Goal: Task Accomplishment & Management: Use online tool/utility

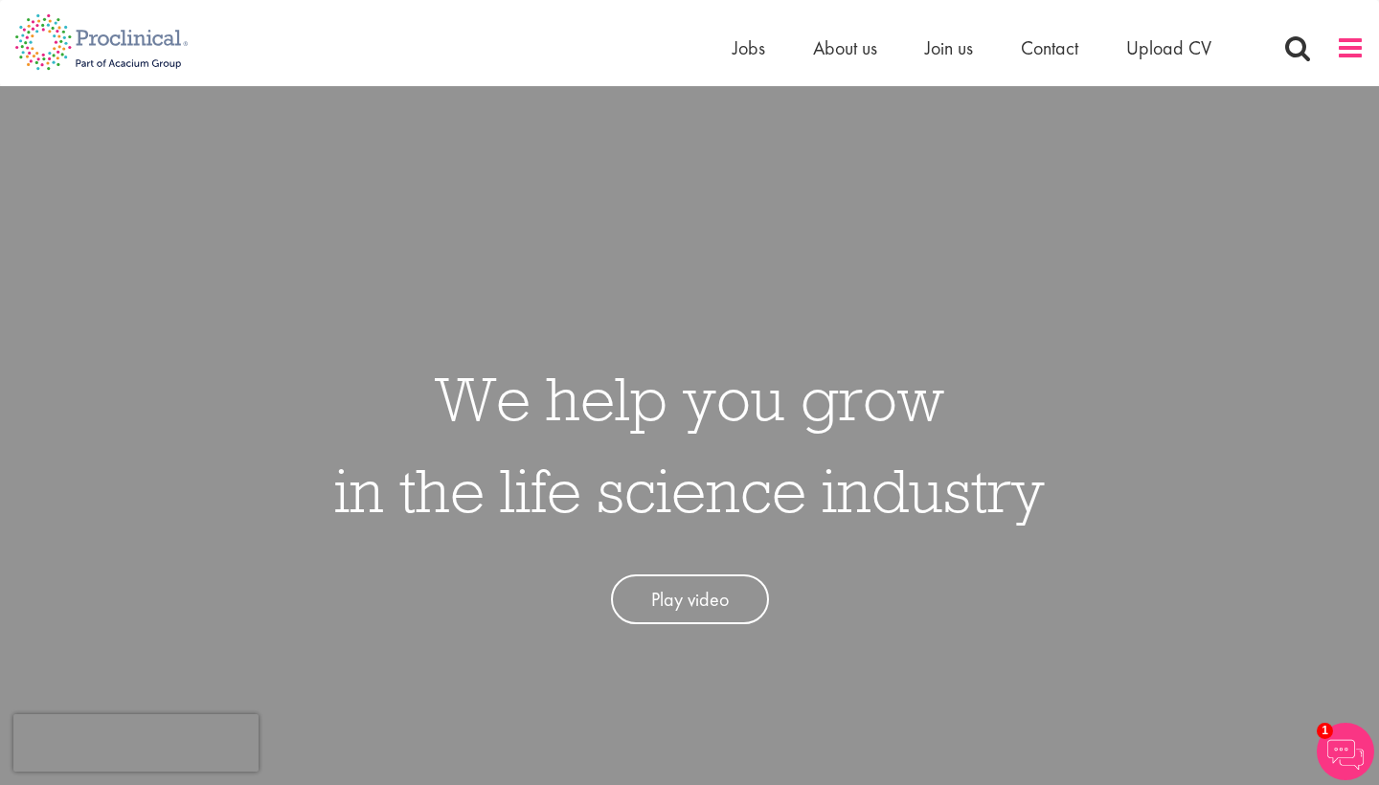
click at [1349, 56] on span at bounding box center [1350, 48] width 29 height 29
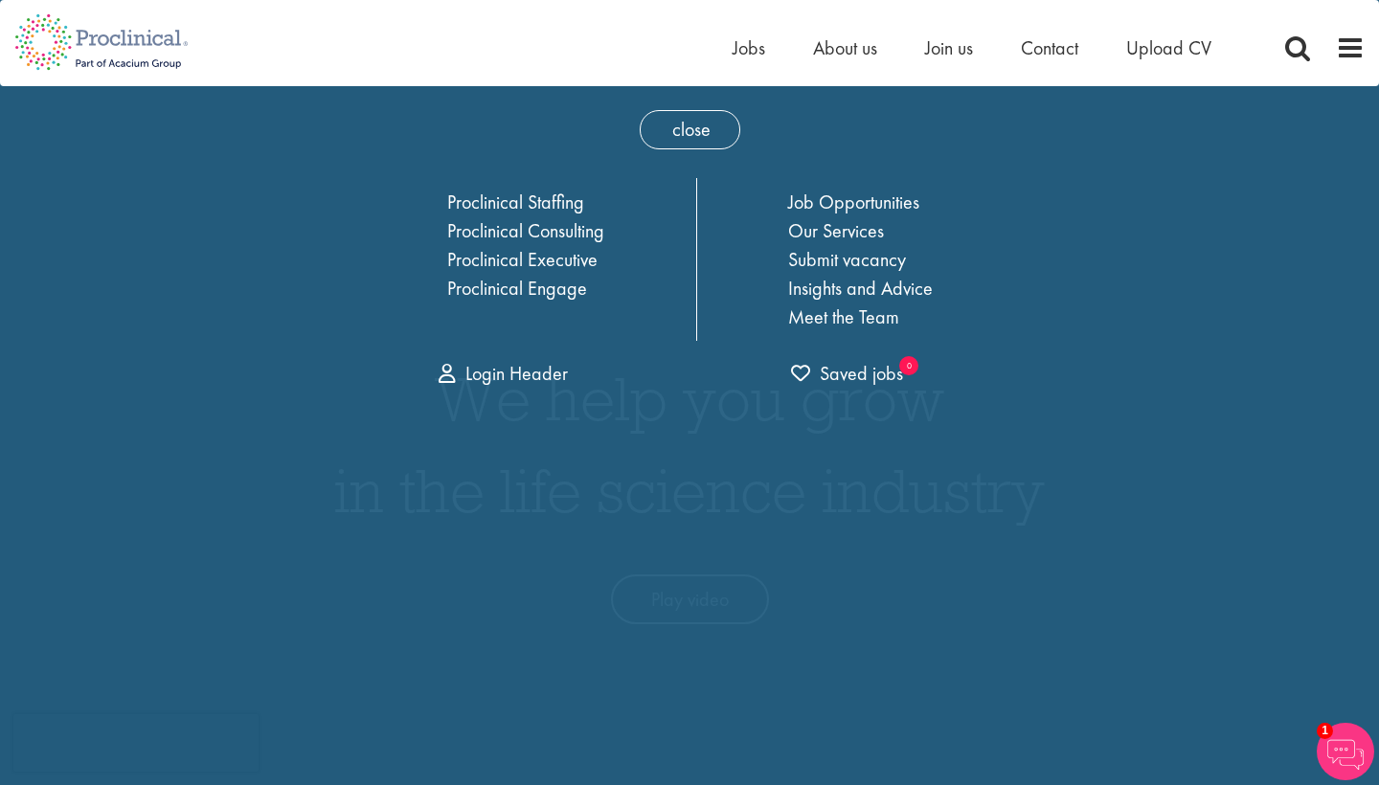
click at [852, 49] on span "About us" at bounding box center [845, 47] width 64 height 25
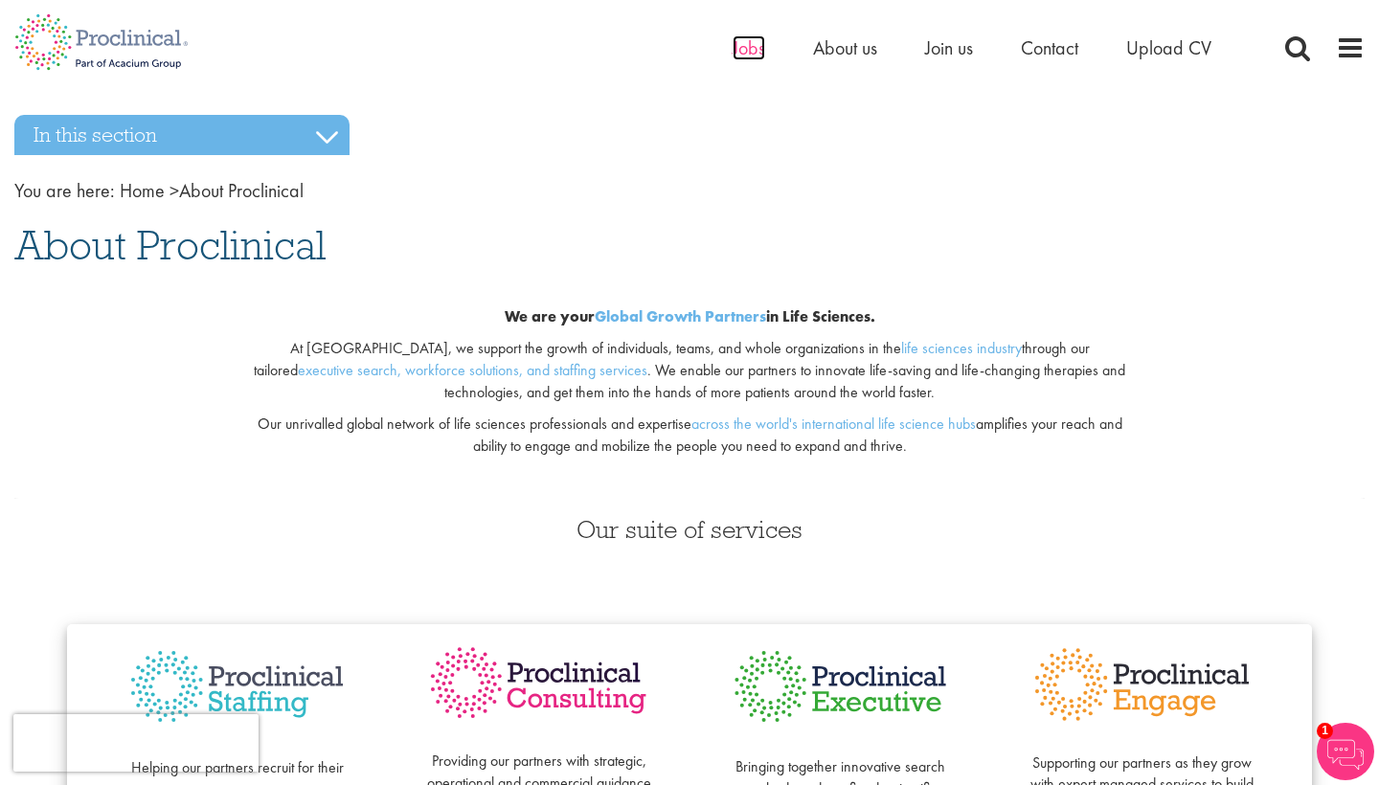
click at [744, 58] on span "Jobs" at bounding box center [749, 47] width 33 height 25
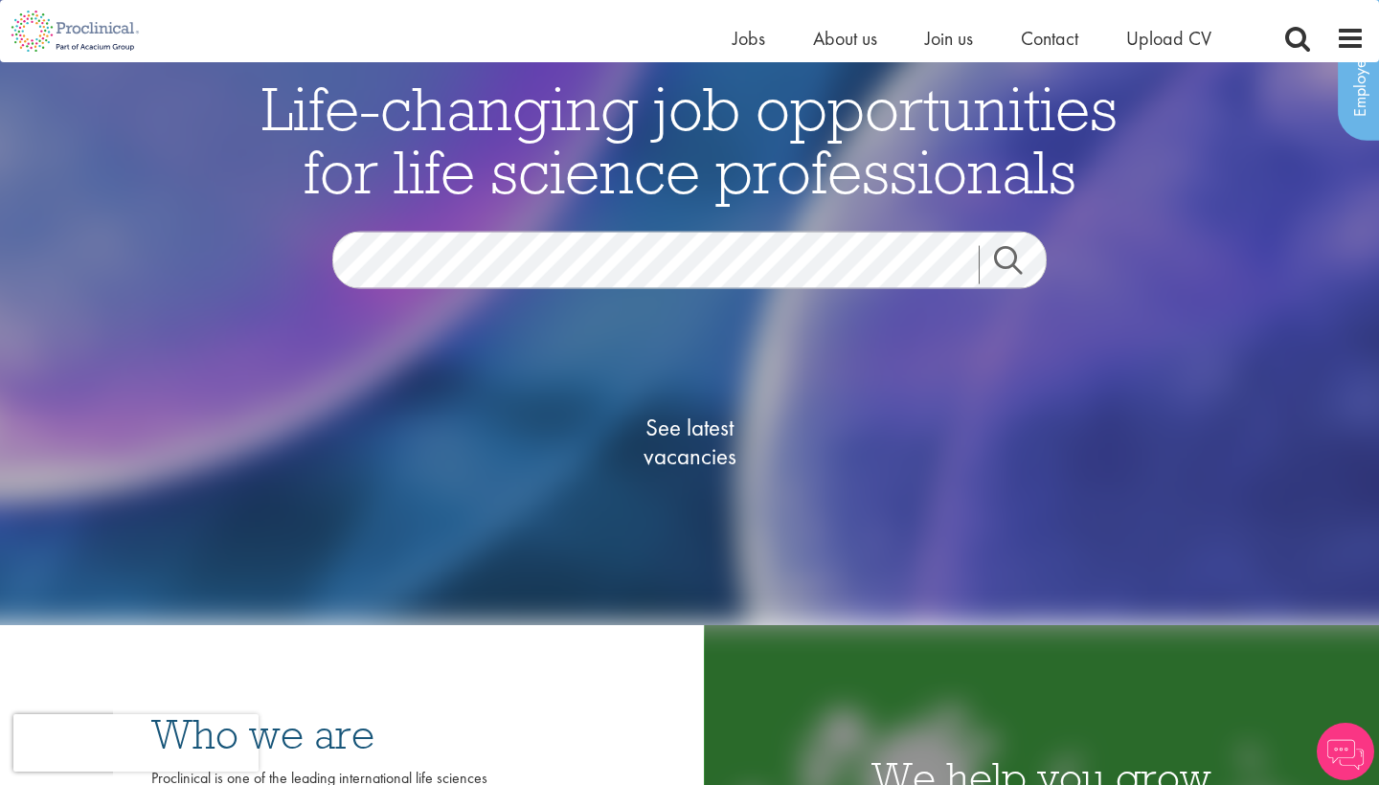
scroll to position [146, 0]
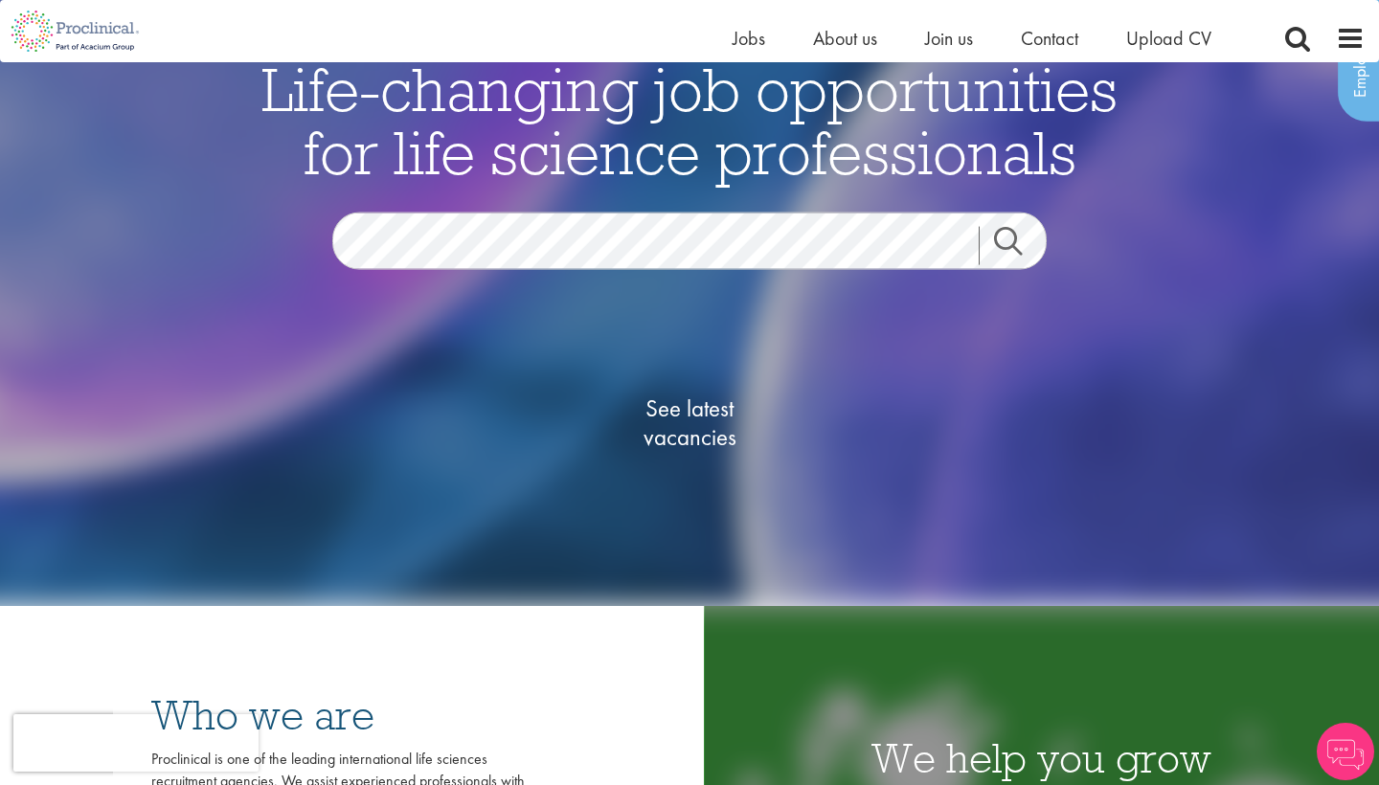
click at [693, 424] on span "See latest vacancies" at bounding box center [690, 423] width 192 height 57
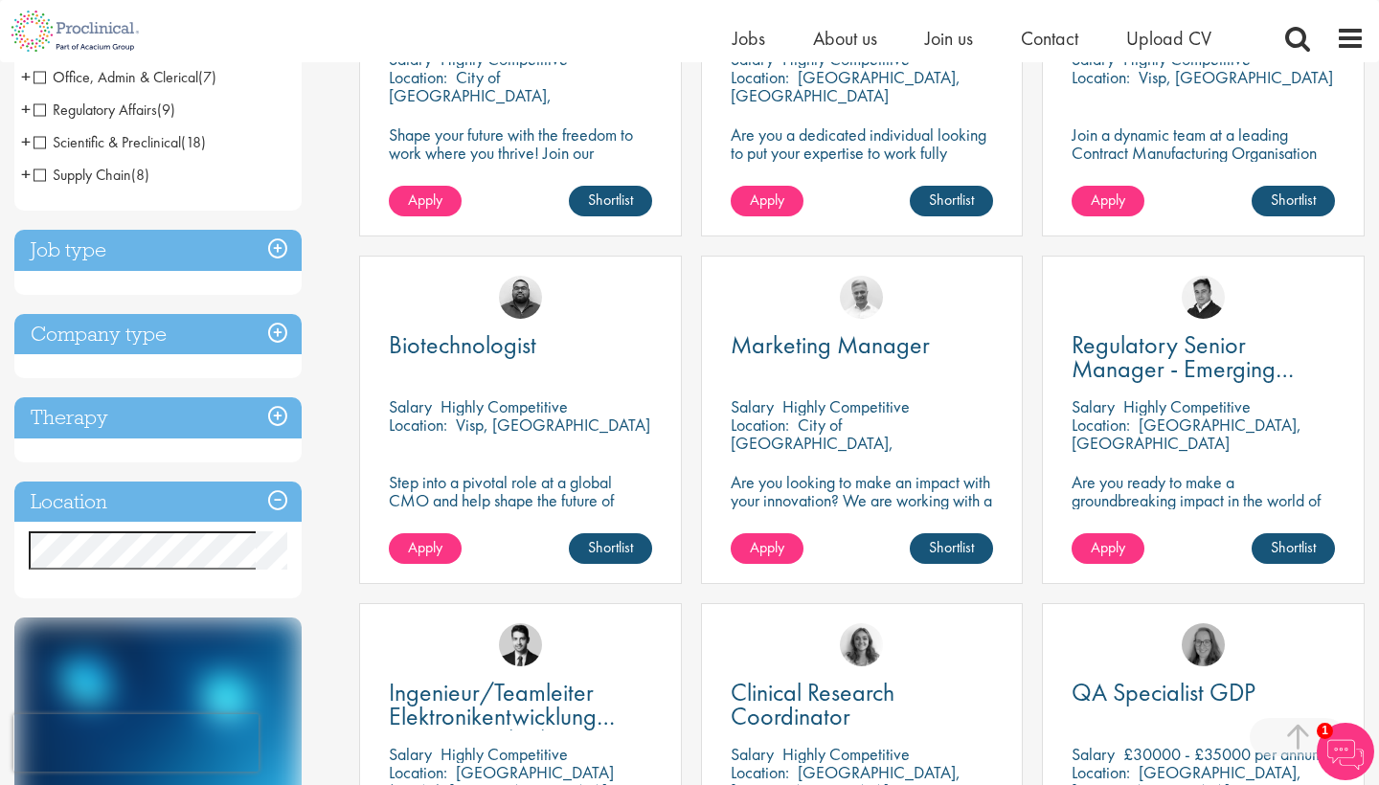
scroll to position [595, 0]
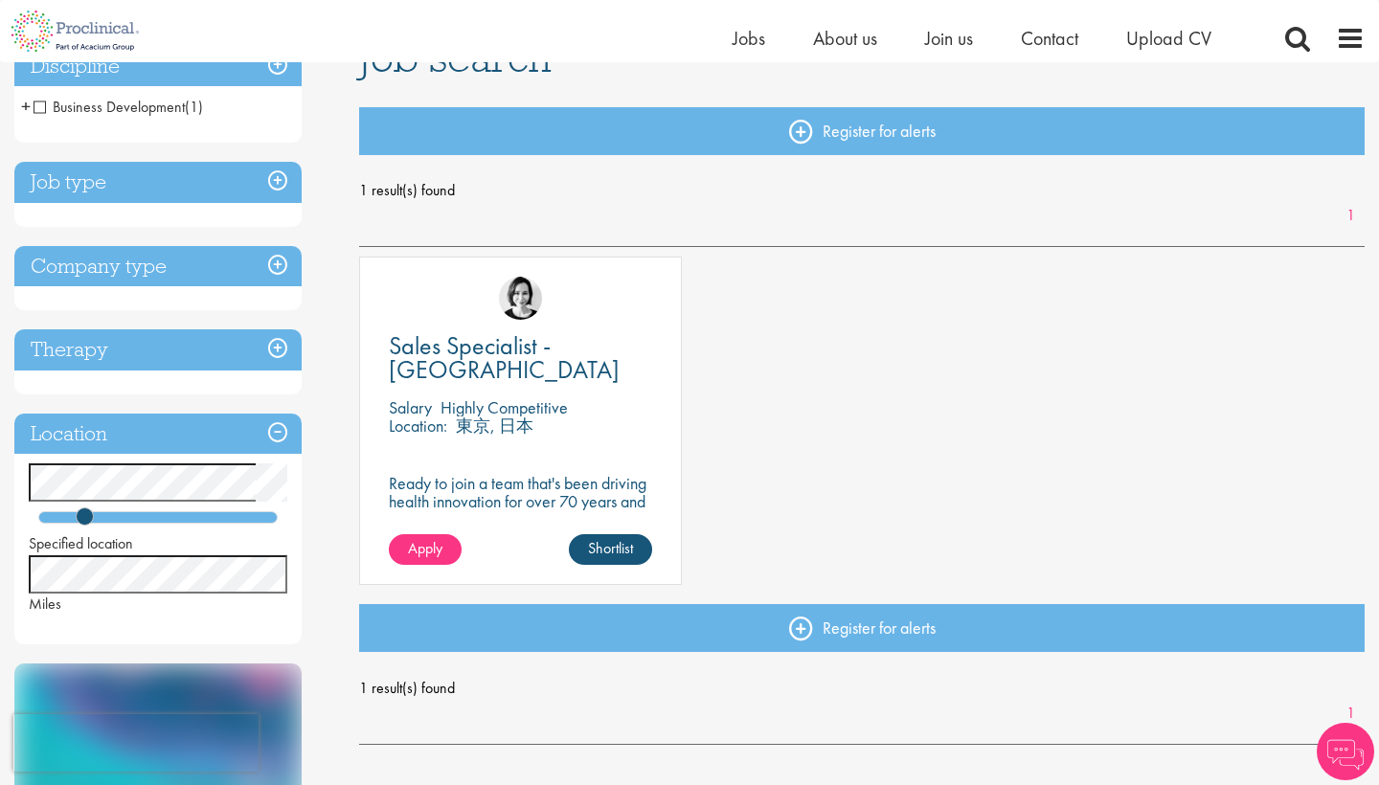
scroll to position [184, 0]
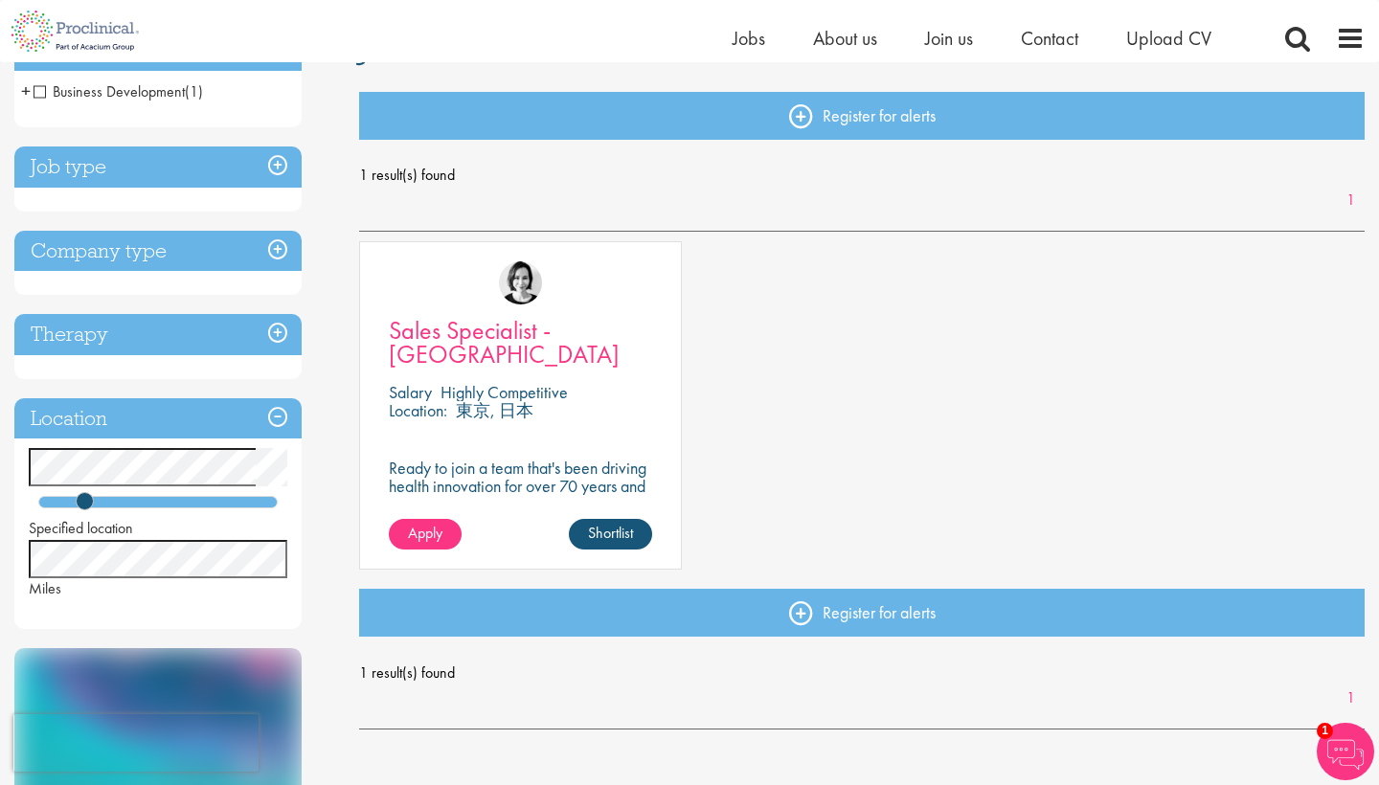
click at [590, 332] on span "Sales Specialist - Japan" at bounding box center [504, 342] width 231 height 56
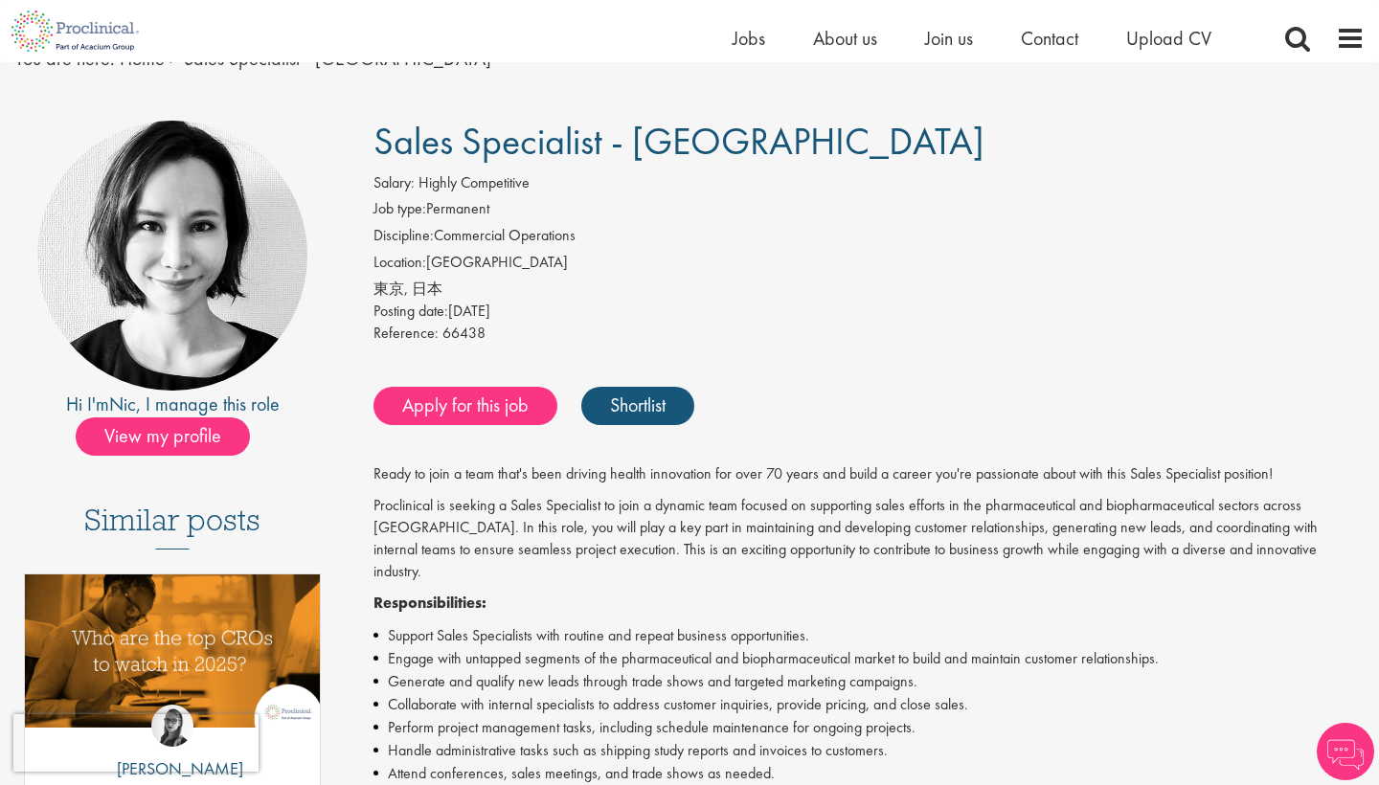
scroll to position [96, 0]
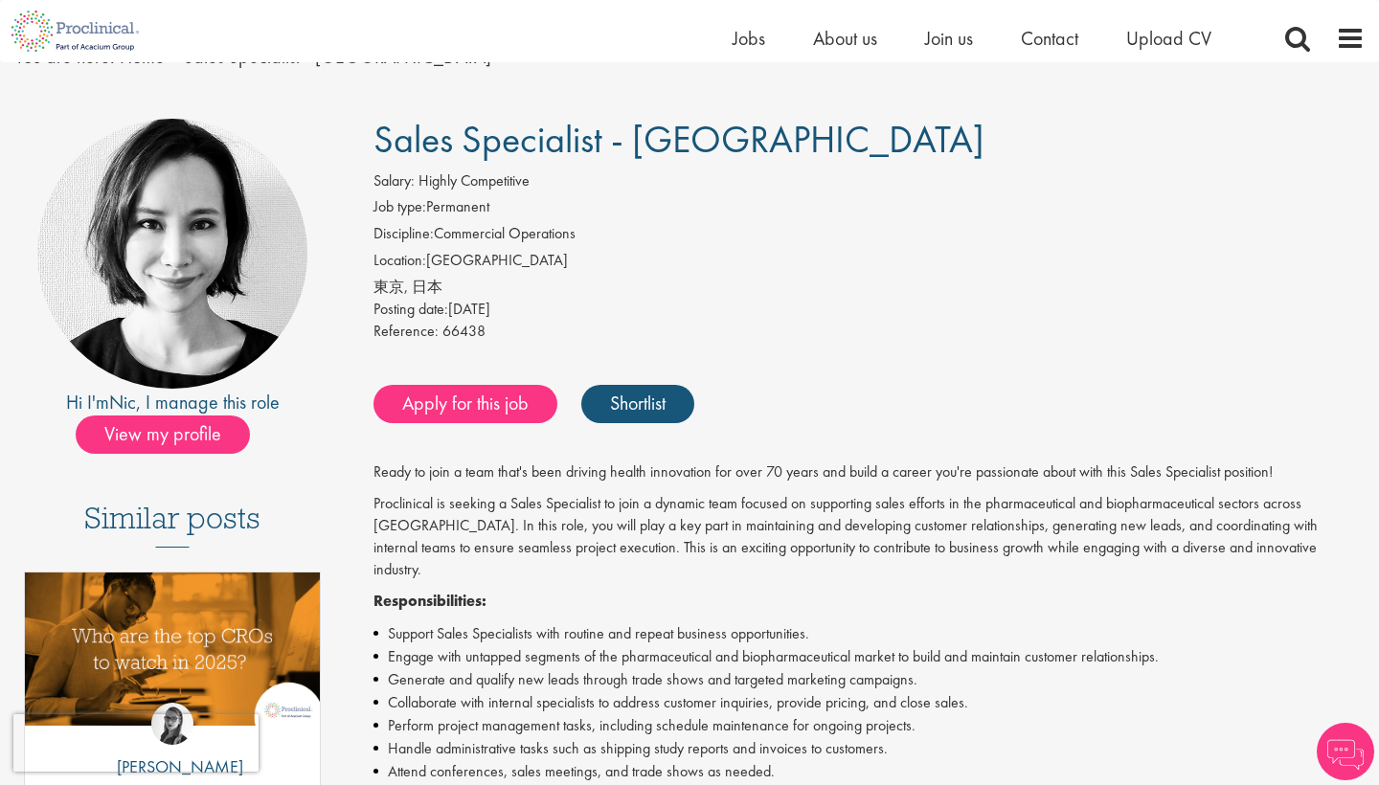
click at [774, 326] on div "Reference: 66438" at bounding box center [868, 334] width 991 height 27
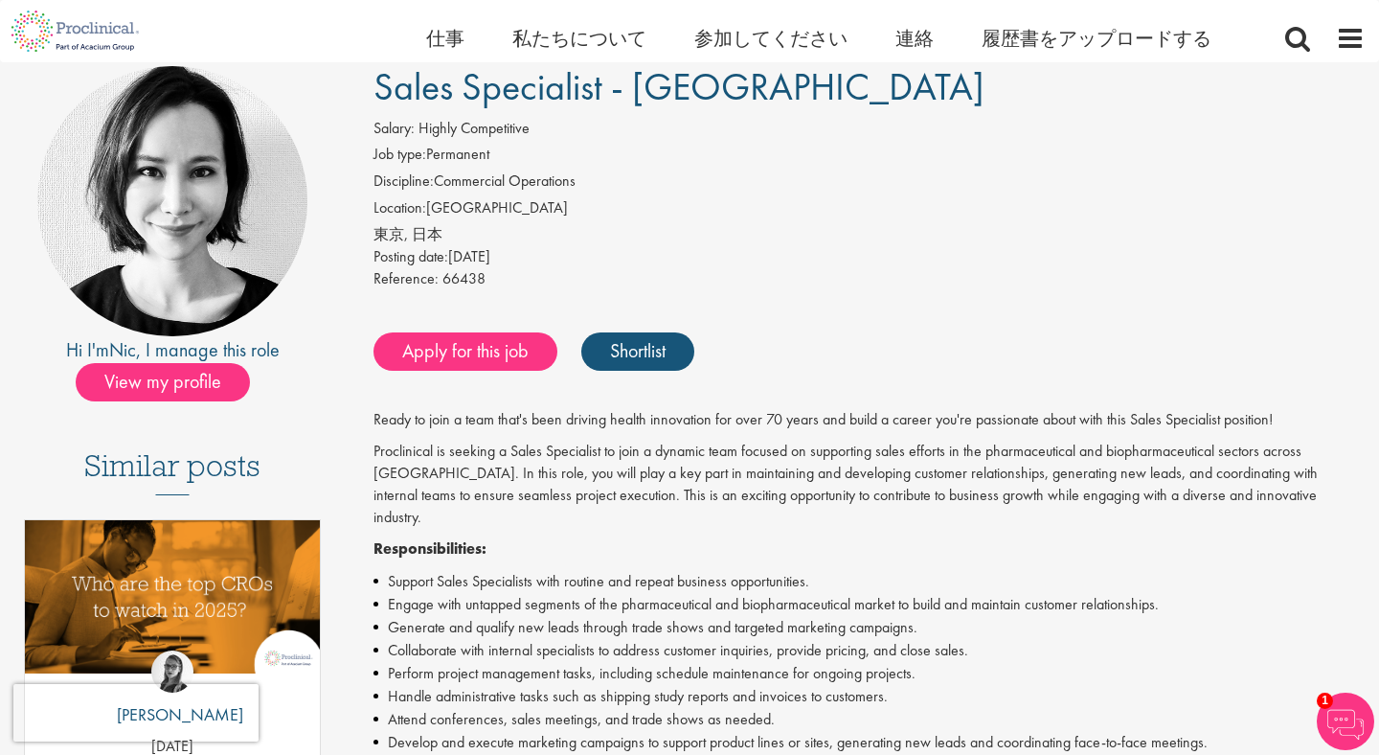
scroll to position [188, 0]
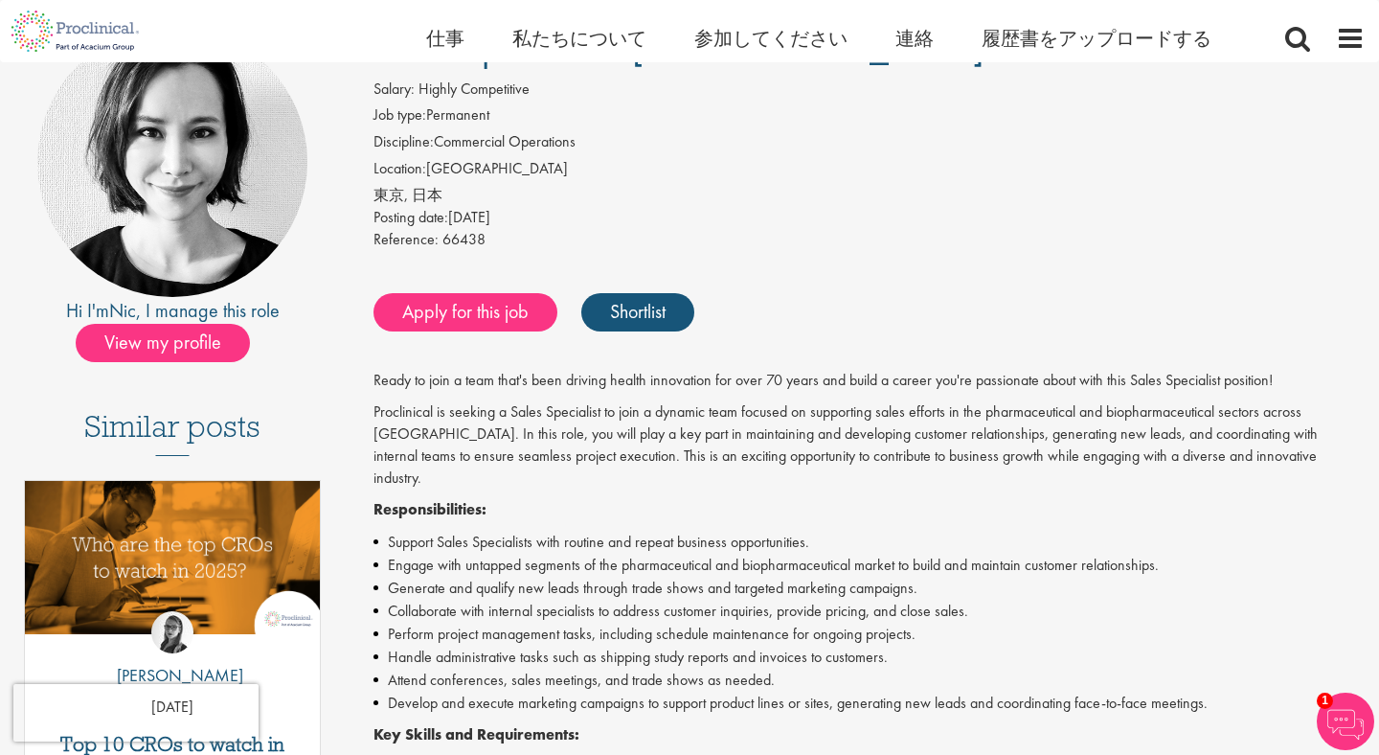
click at [780, 359] on div "Sales Specialist - [GEOGRAPHIC_DATA] Salary: Highly Competitive Job type: Perma…" at bounding box center [862, 675] width 1034 height 1297
click at [774, 376] on p "Ready to join a team that's been driving health innovation for over 70 years an…" at bounding box center [868, 381] width 991 height 22
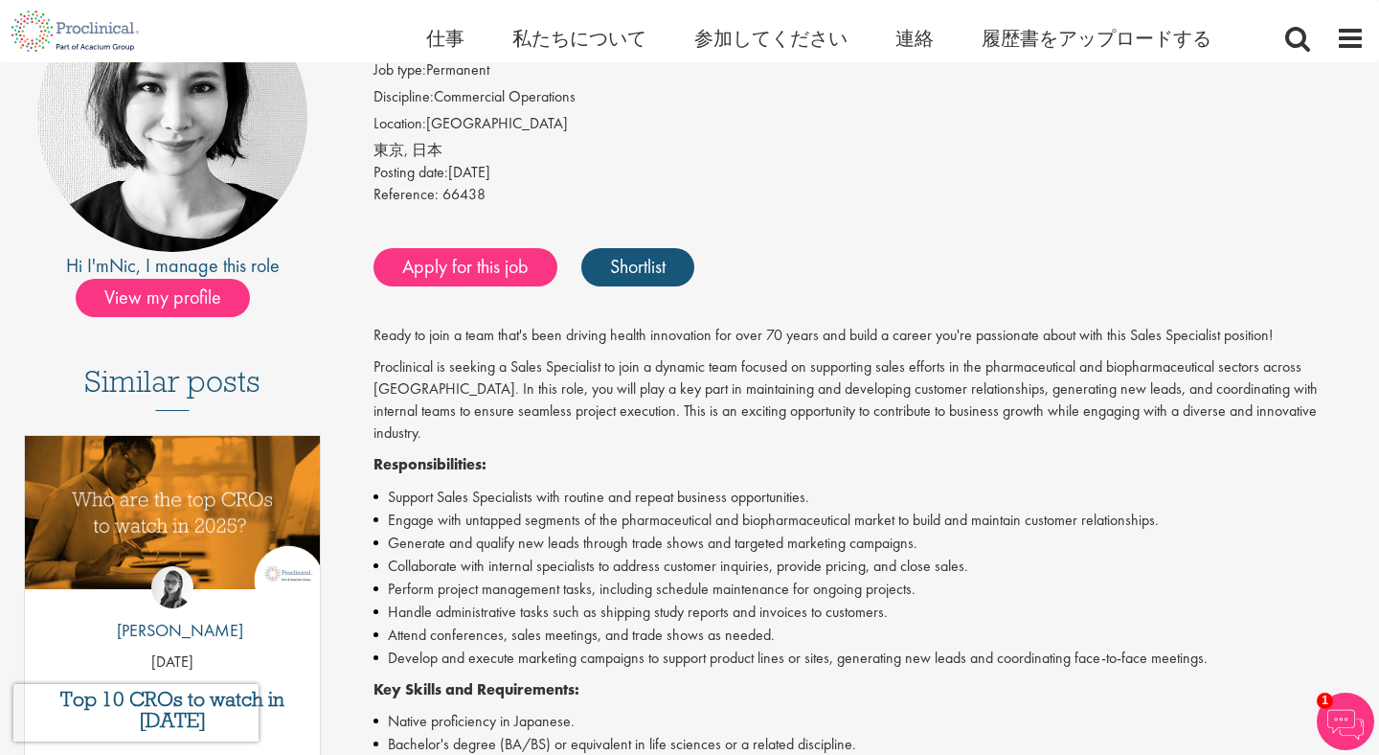
scroll to position [234, 0]
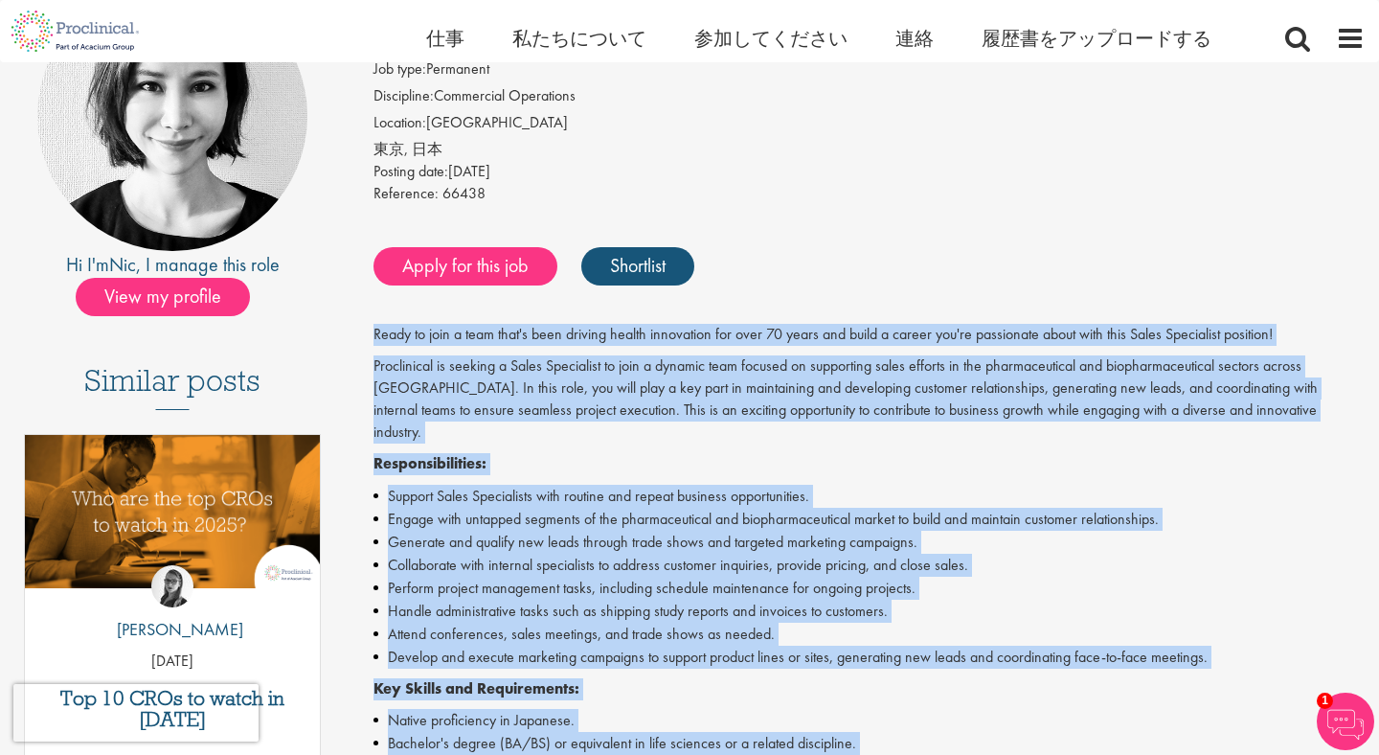
drag, startPoint x: 1306, startPoint y: 654, endPoint x: 402, endPoint y: 310, distance: 967.1
click at [402, 310] on div "Sales Specialist - [GEOGRAPHIC_DATA] Salary: Highly Competitive Job type: Perma…" at bounding box center [862, 629] width 1034 height 1297
copy div "Ready to join a team that's been driving health innovation for over 70 years an…"
